Goal: Task Accomplishment & Management: Use online tool/utility

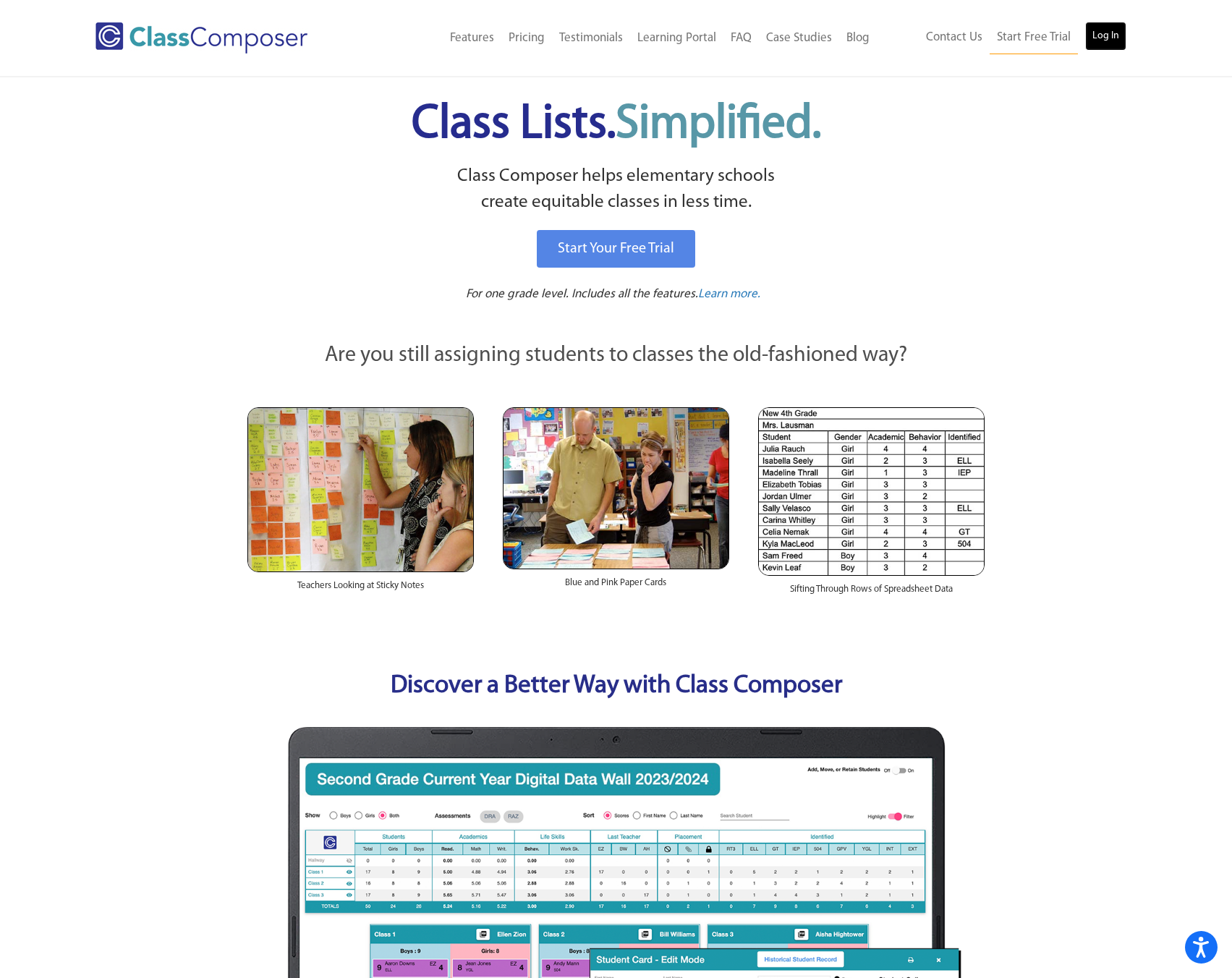
click at [1030, 42] on link "Log In" at bounding box center [1105, 36] width 41 height 28
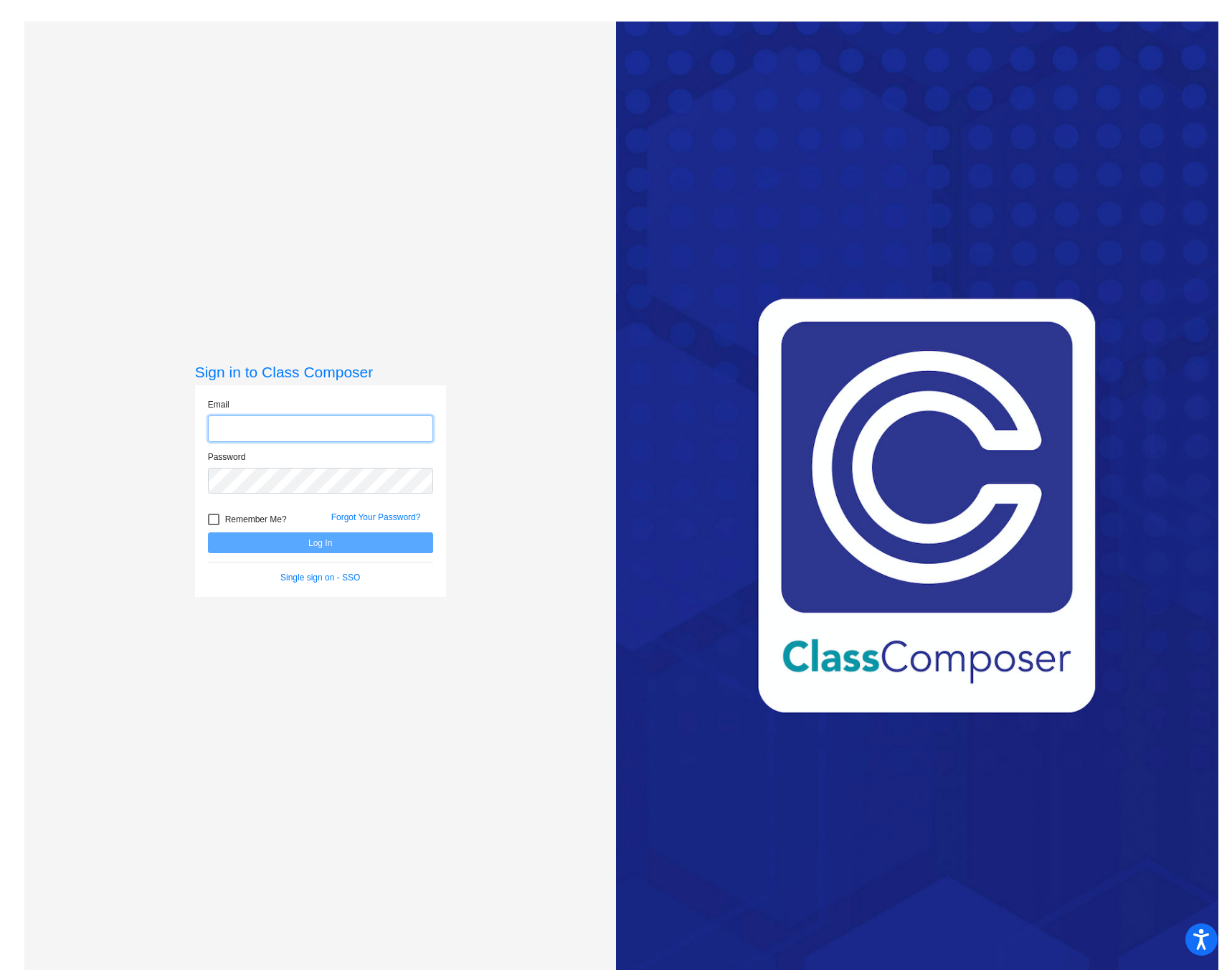
type input "brett.cromwell@tonasket.wednet.edu"
click at [281, 544] on button "Log In" at bounding box center [320, 542] width 225 height 21
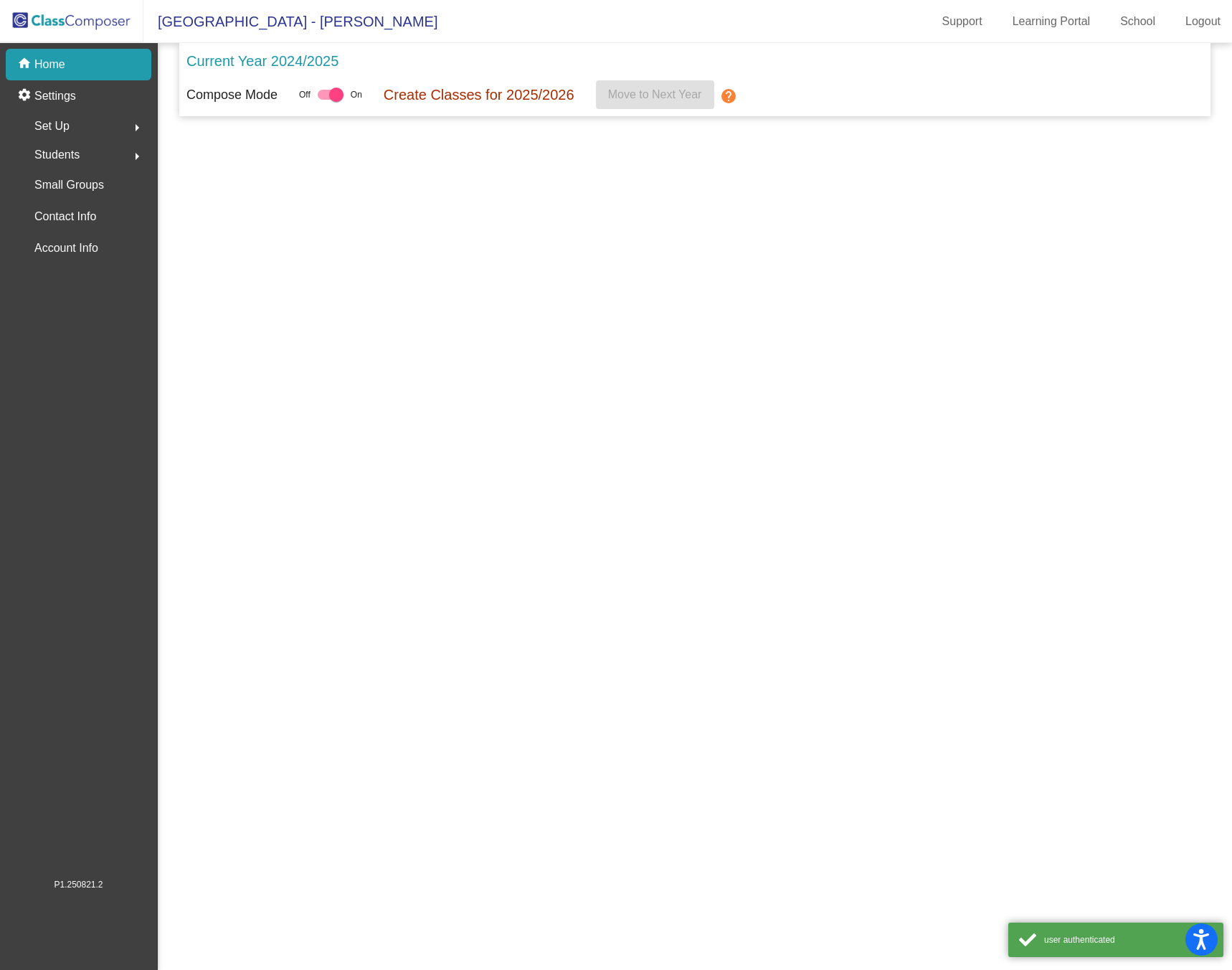
click at [311, 542] on mat-sidenav-content "Current Year 2024/2025 Compose Mode Off On Create Classes for 2025/2026 Move to…" at bounding box center [694, 506] width 1074 height 927
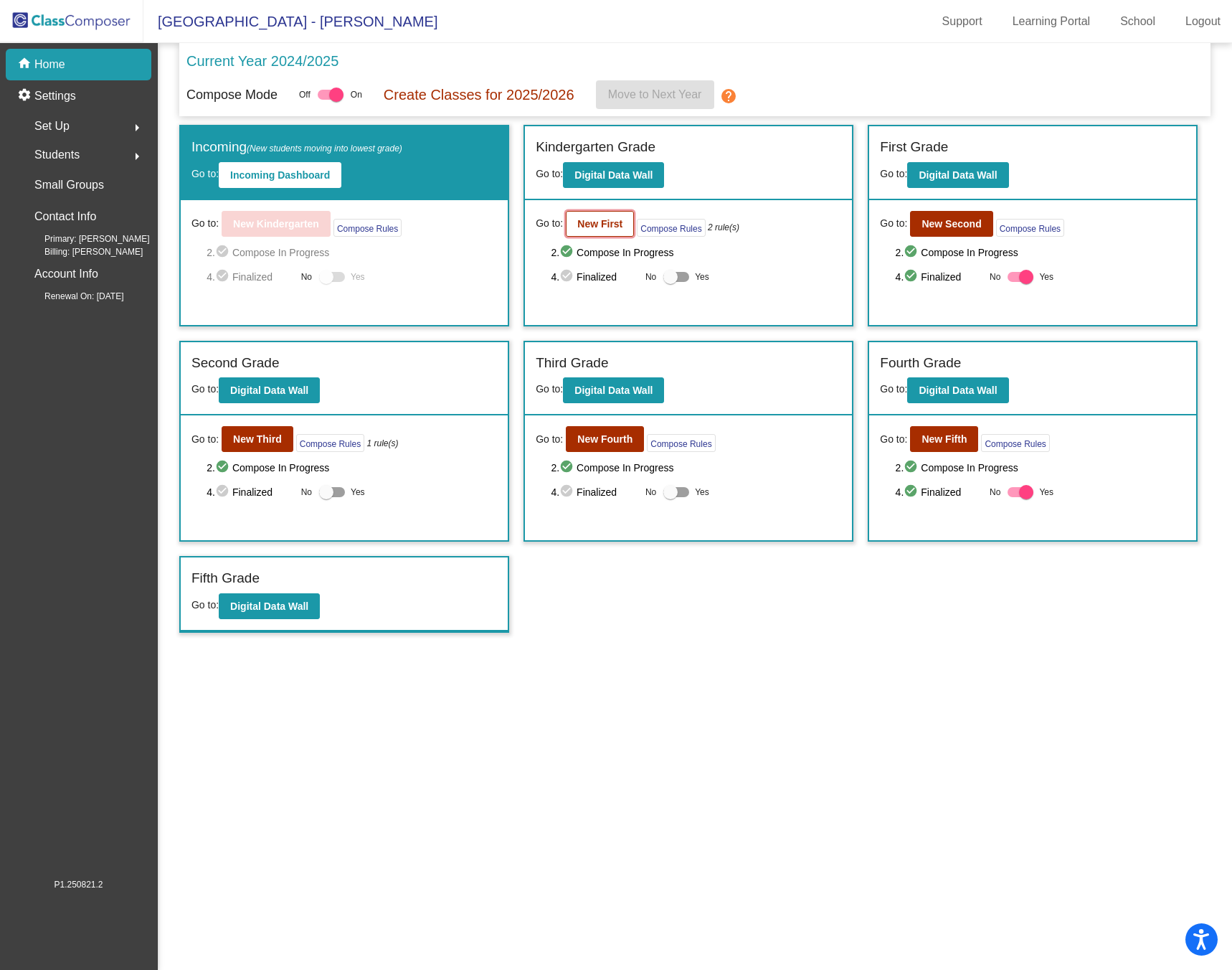
click at [607, 226] on b "New First" at bounding box center [601, 223] width 46 height 12
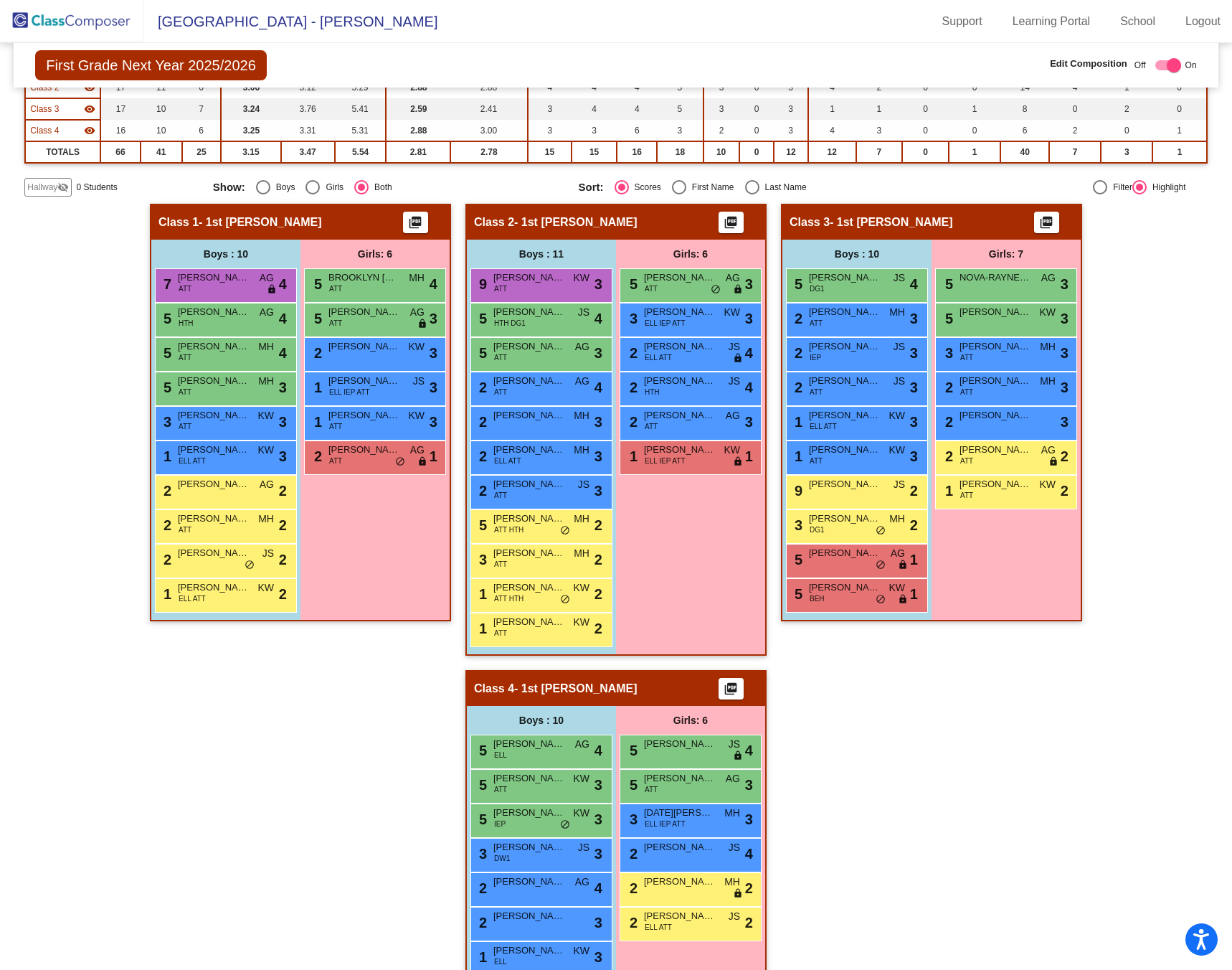
scroll to position [174, 0]
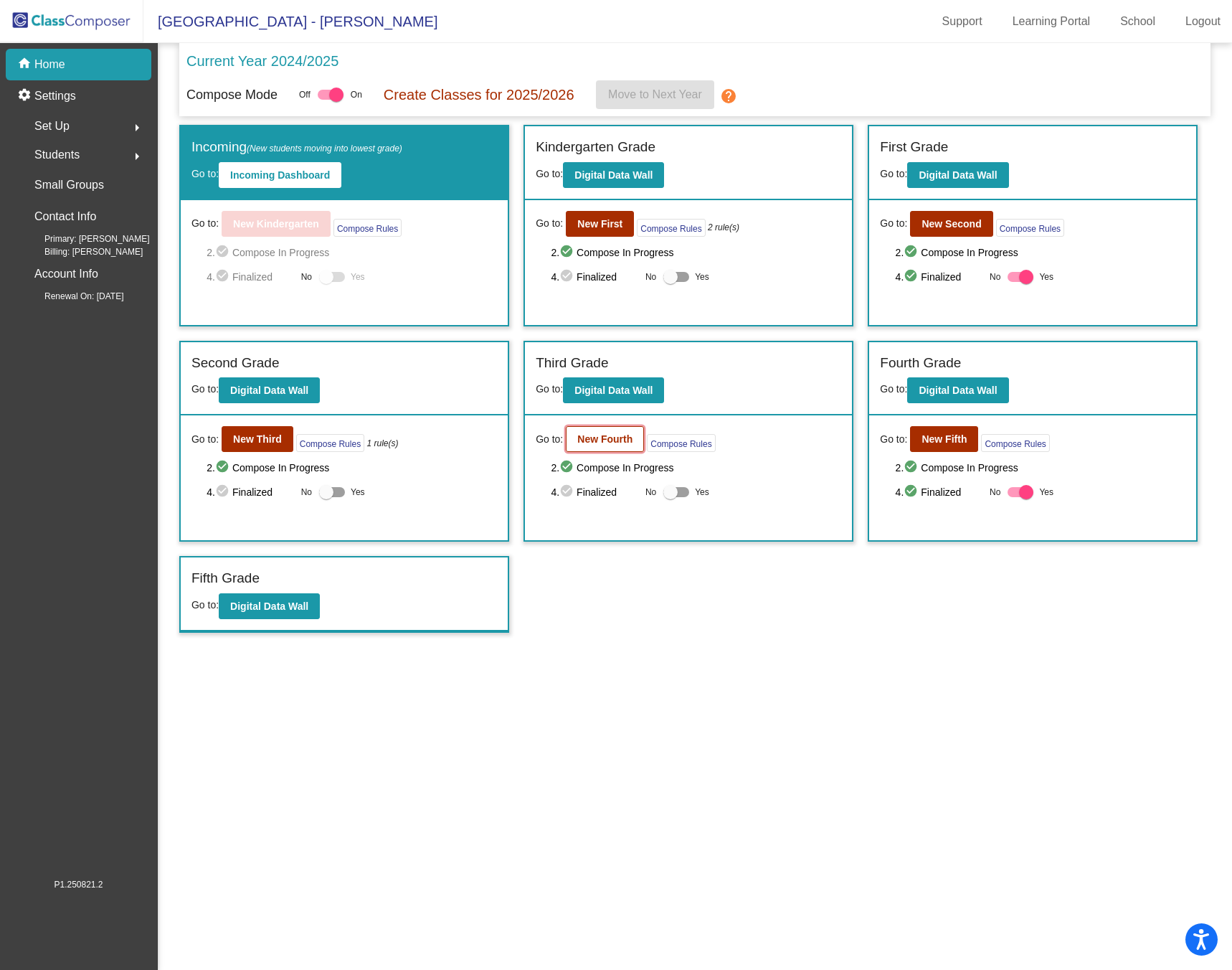
click at [599, 442] on b "New Fourth" at bounding box center [605, 439] width 56 height 12
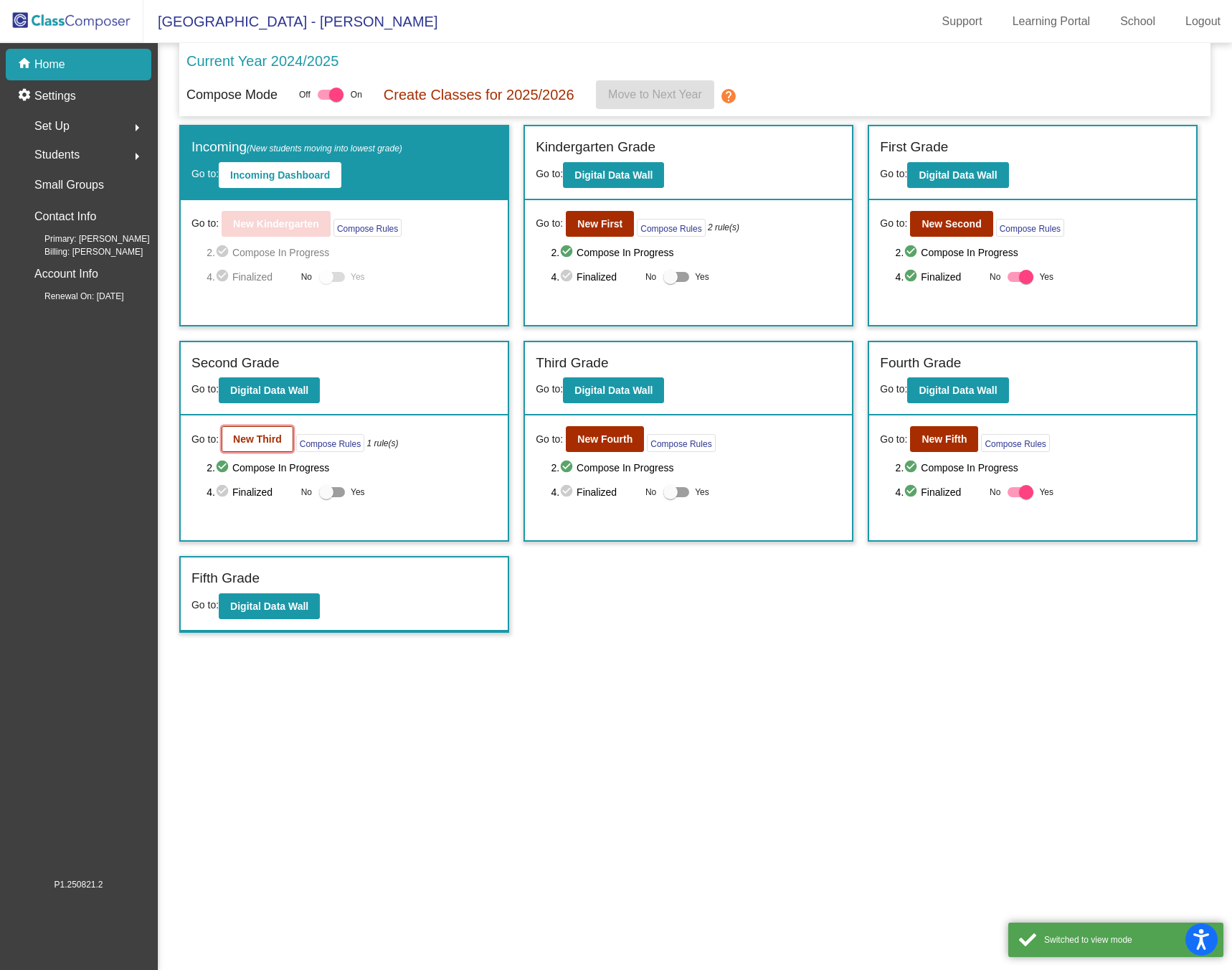
click at [244, 441] on b "New Third" at bounding box center [258, 439] width 49 height 12
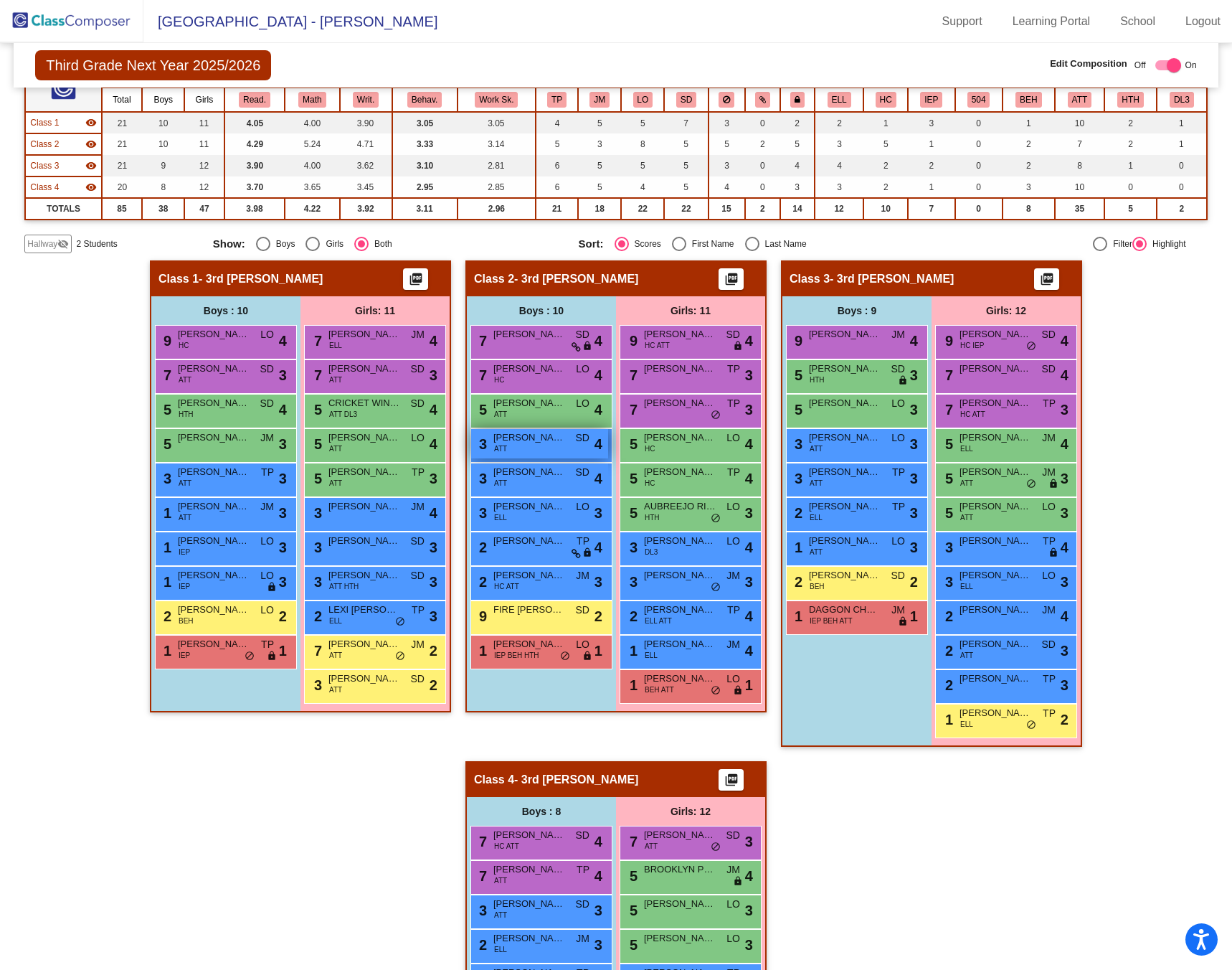
scroll to position [150, 0]
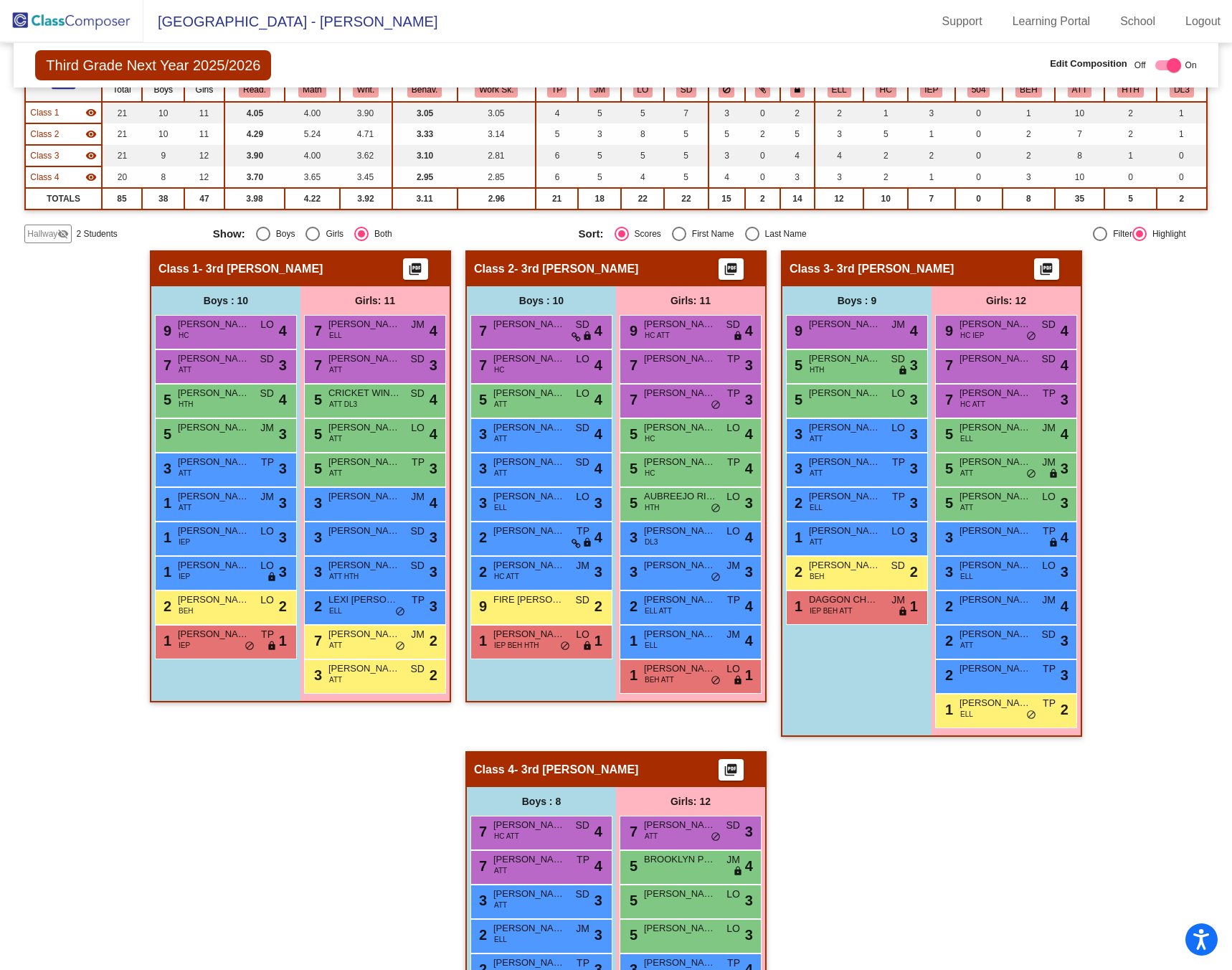
click at [752, 234] on div "Select an option" at bounding box center [753, 234] width 15 height 15
click at [752, 241] on input "Last Name" at bounding box center [752, 241] width 1 height 1
radio input "true"
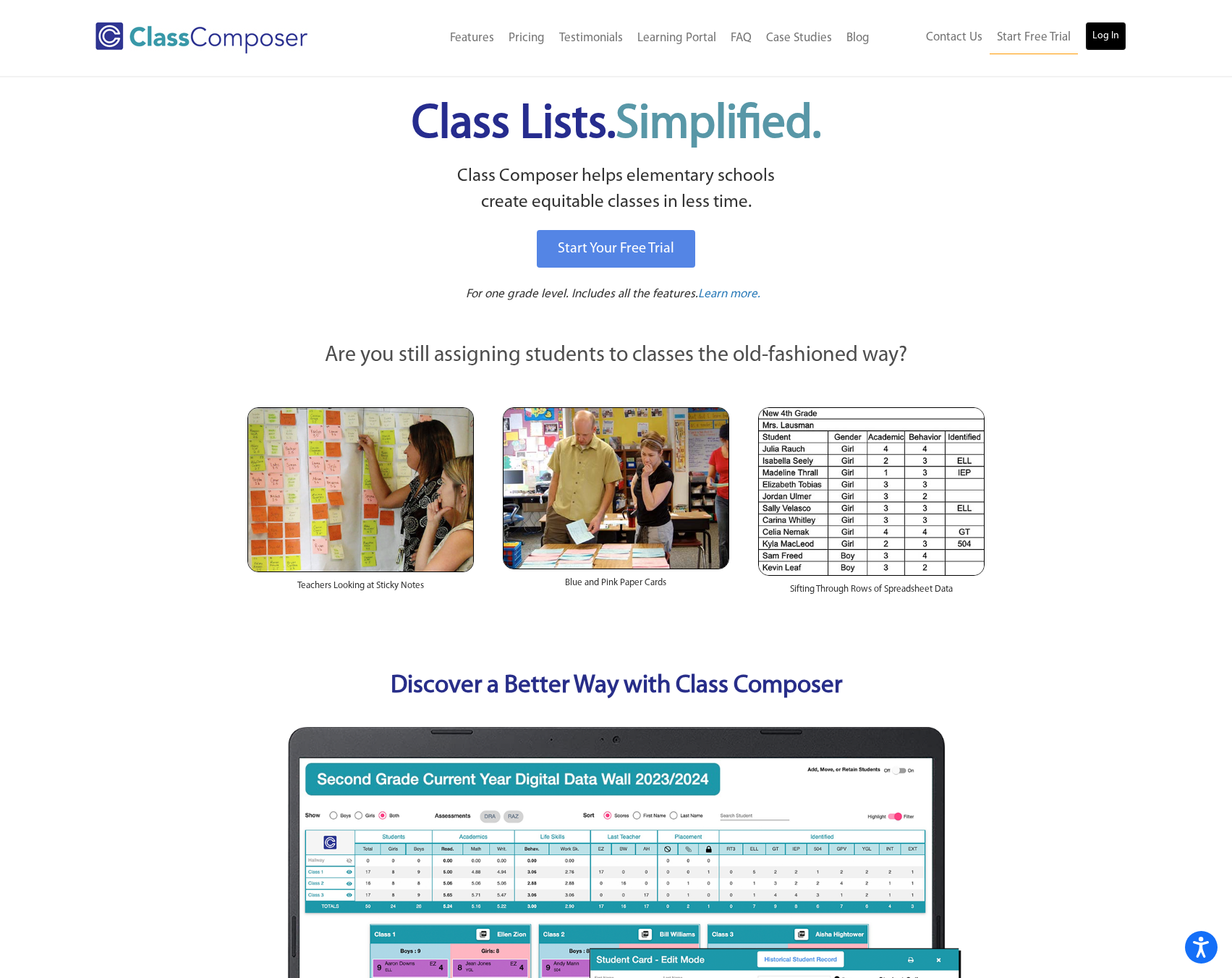
click at [1110, 38] on link "Log In" at bounding box center [1105, 36] width 41 height 28
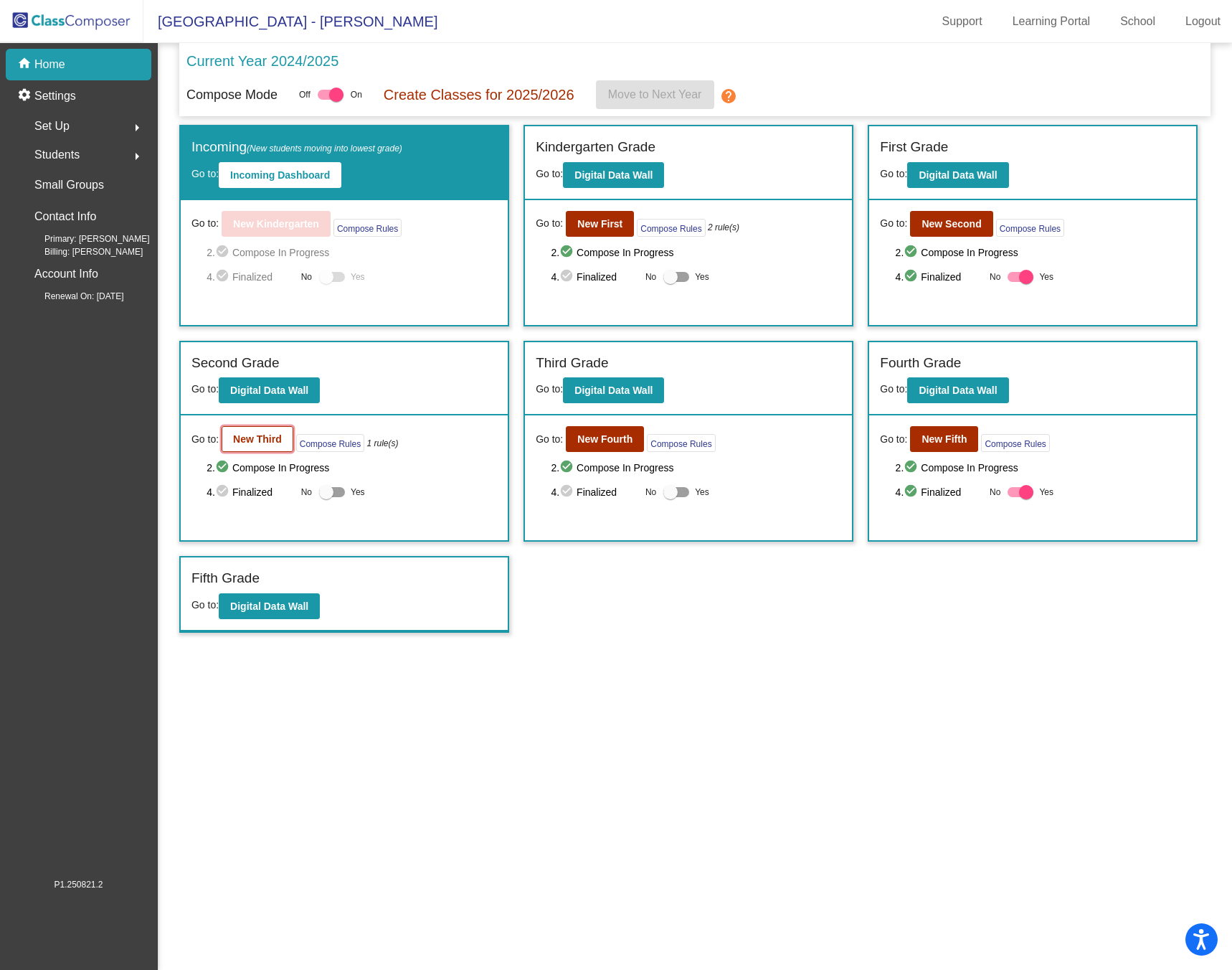
click at [282, 437] on b "New Third" at bounding box center [258, 439] width 49 height 12
click at [590, 440] on b "New Fourth" at bounding box center [605, 439] width 56 height 12
